Goal: Information Seeking & Learning: Find specific fact

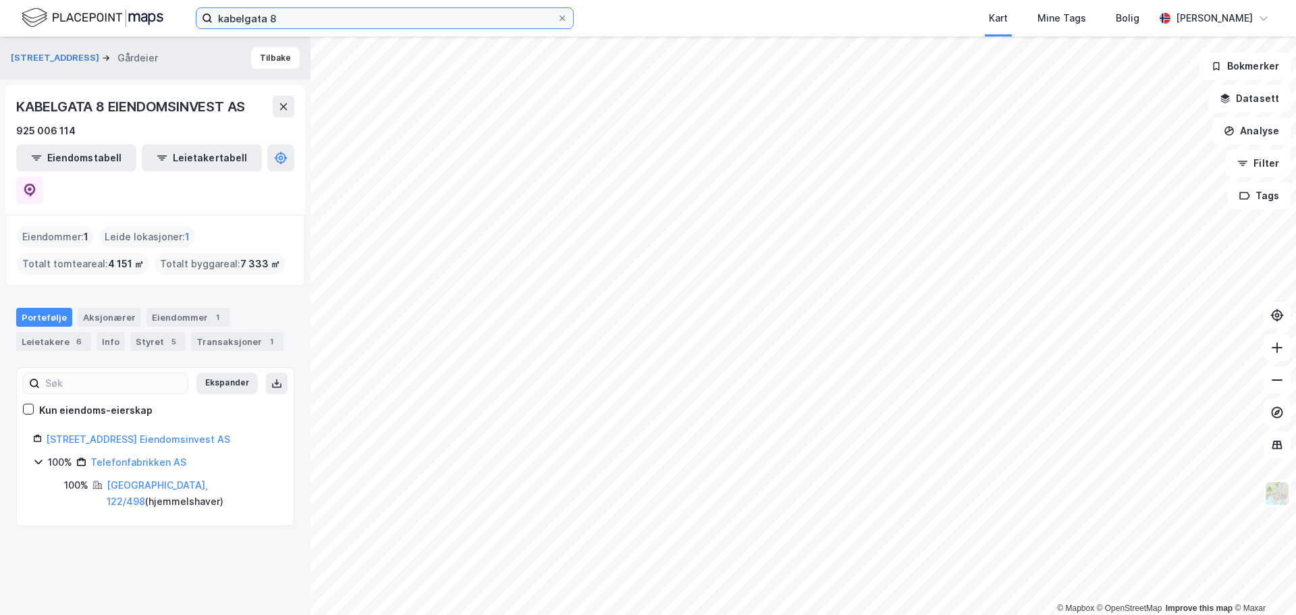
click at [271, 15] on input "kabelgata 8" at bounding box center [385, 18] width 344 height 20
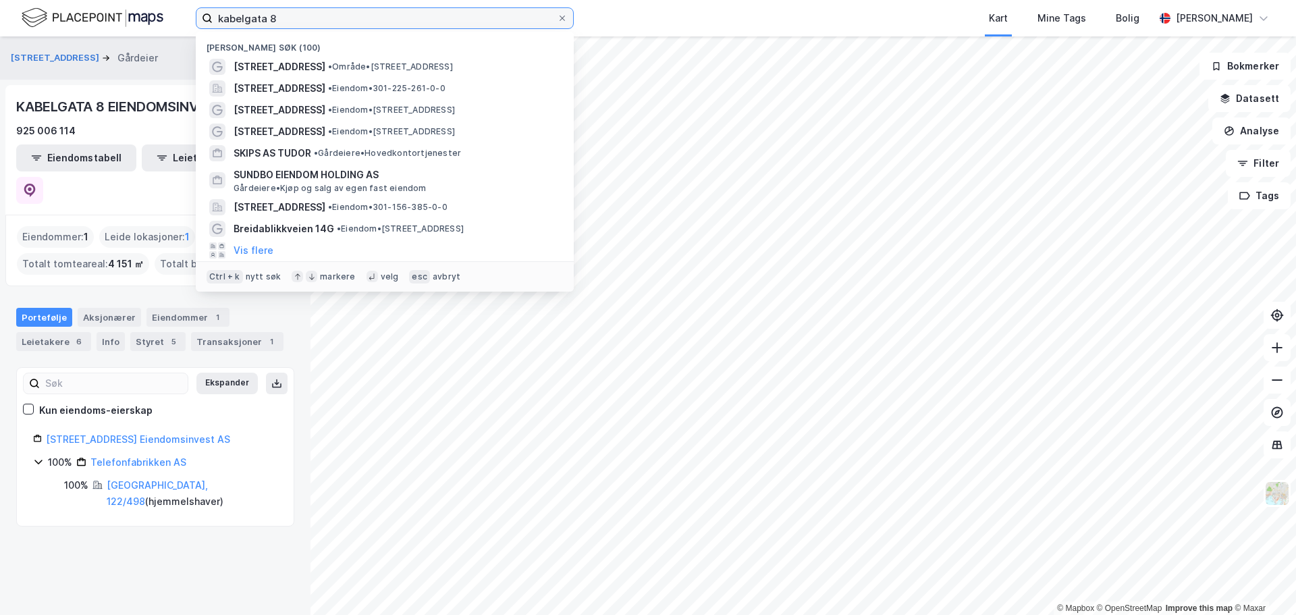
click at [271, 15] on input "kabelgata 8" at bounding box center [385, 18] width 344 height 20
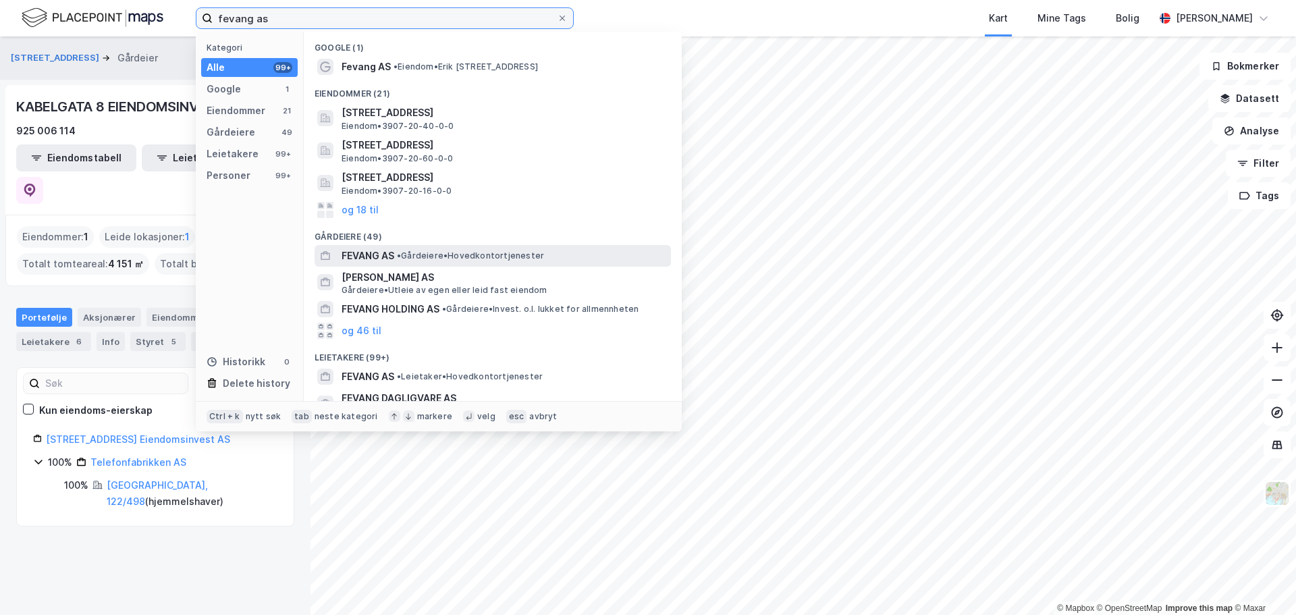
type input "fevang as"
click at [432, 253] on span "• Gårdeiere • Hovedkontortjenester" at bounding box center [470, 255] width 147 height 11
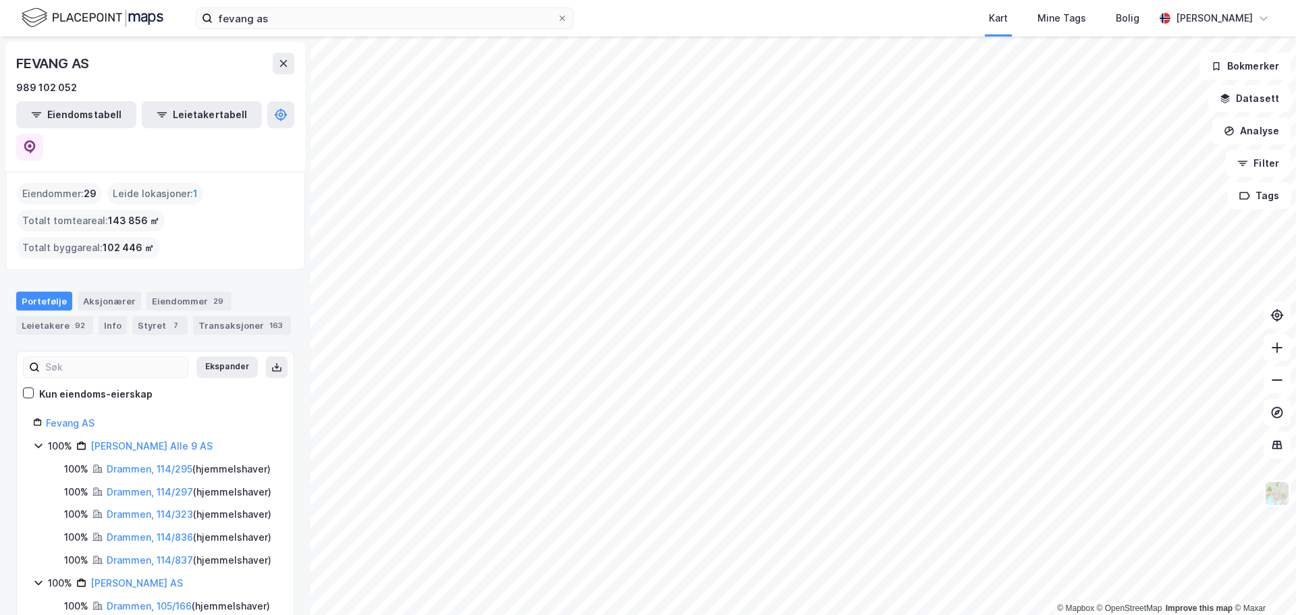
click at [84, 186] on span "29" at bounding box center [90, 194] width 13 height 16
click at [244, 183] on div "Eiendommer : 29 Leide lokasjoner : 1 Totalt tomteareal : 143 856 ㎡ Totalt bygga…" at bounding box center [155, 221] width 277 height 76
